Goal: Task Accomplishment & Management: Complete application form

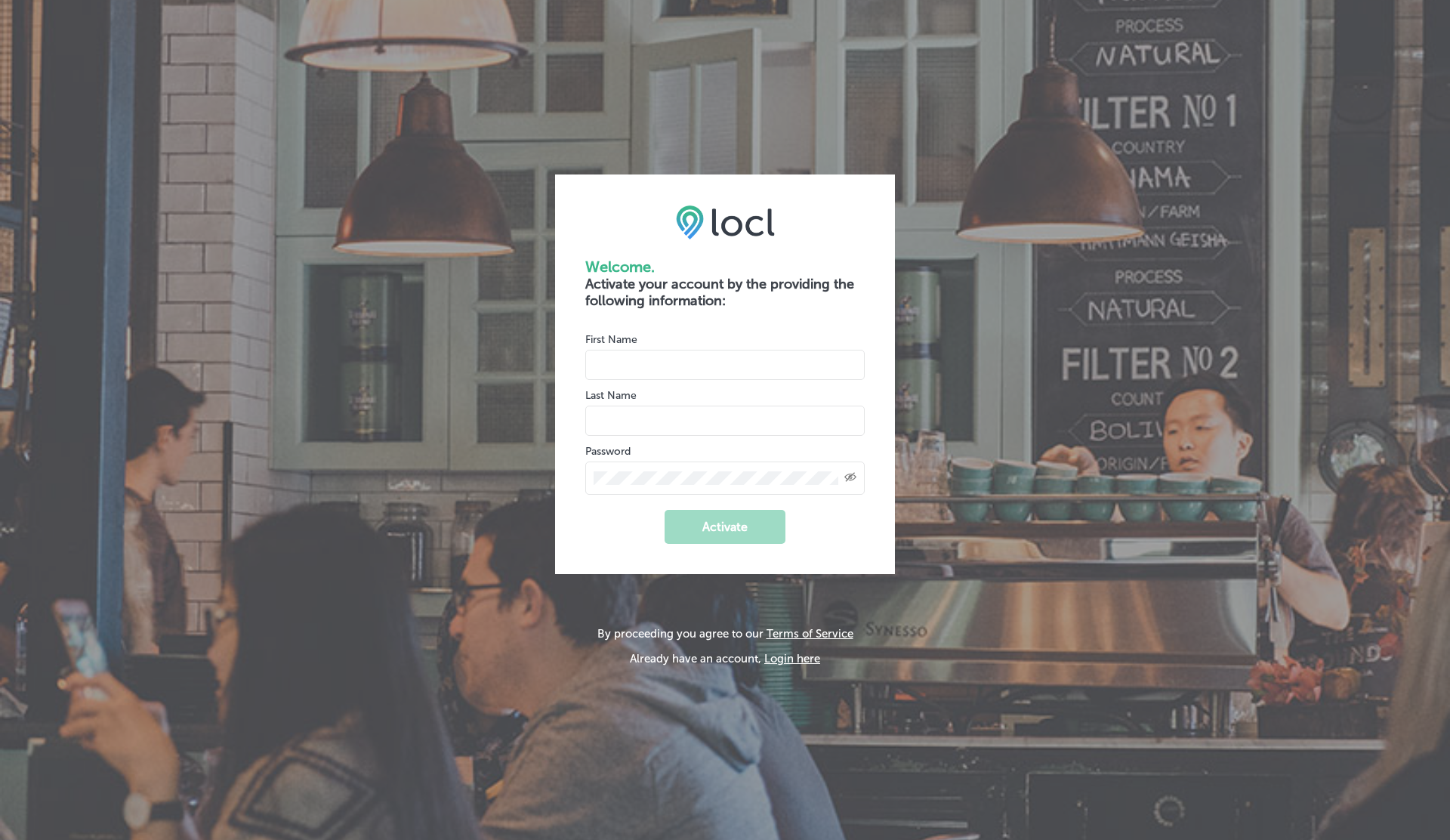
click at [619, 365] on input "name" at bounding box center [725, 364] width 280 height 30
type input "V"
click at [648, 409] on input "name" at bounding box center [725, 420] width 280 height 30
type input "G"
click at [699, 517] on button "Activate" at bounding box center [725, 527] width 120 height 34
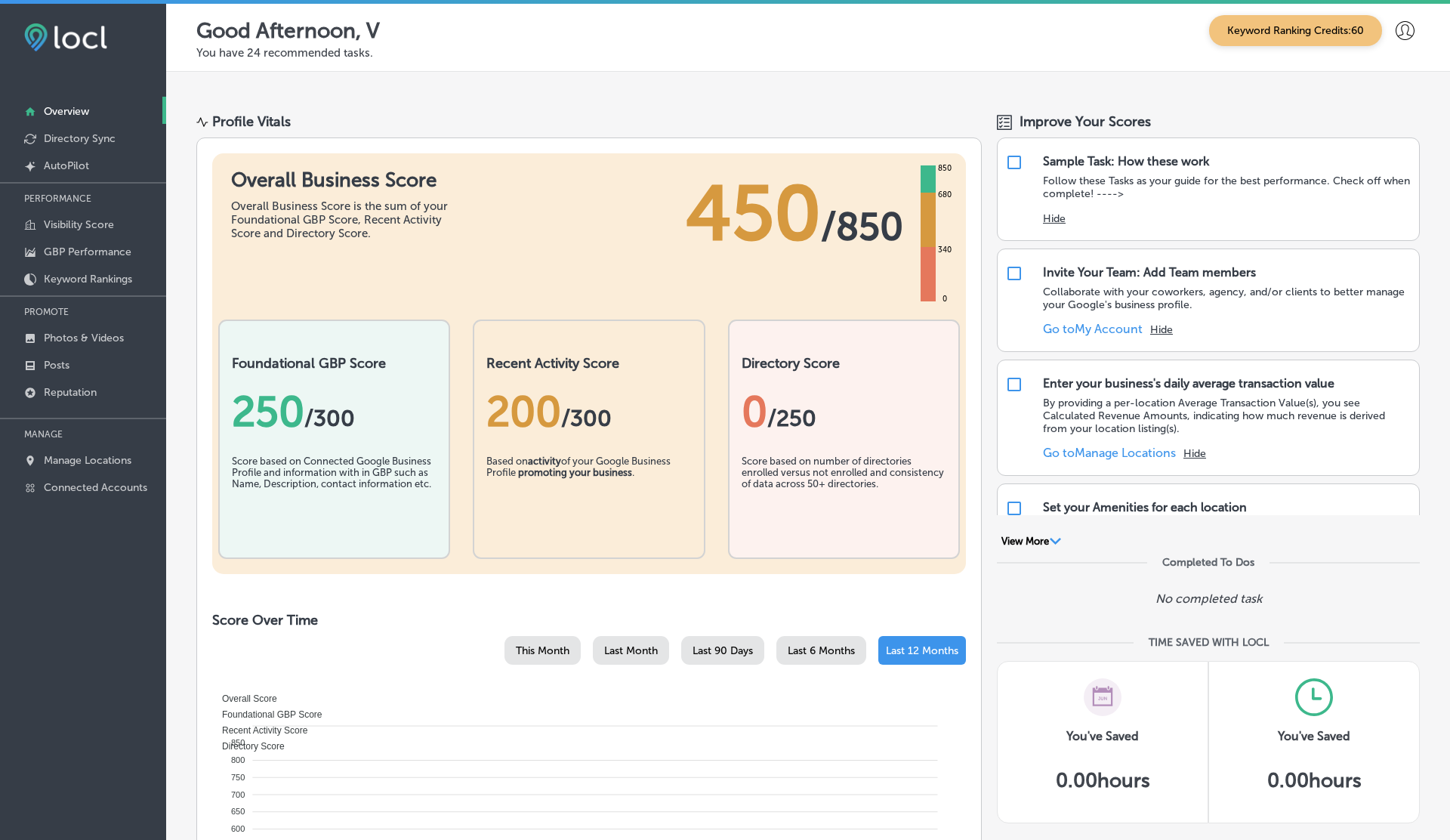
click at [600, 290] on div "Overall Business Score Overall Business Score is the sum of your Foundational G…" at bounding box center [589, 363] width 754 height 421
click at [82, 462] on p "Manage Locations" at bounding box center [87, 460] width 88 height 13
